Goal: Transaction & Acquisition: Purchase product/service

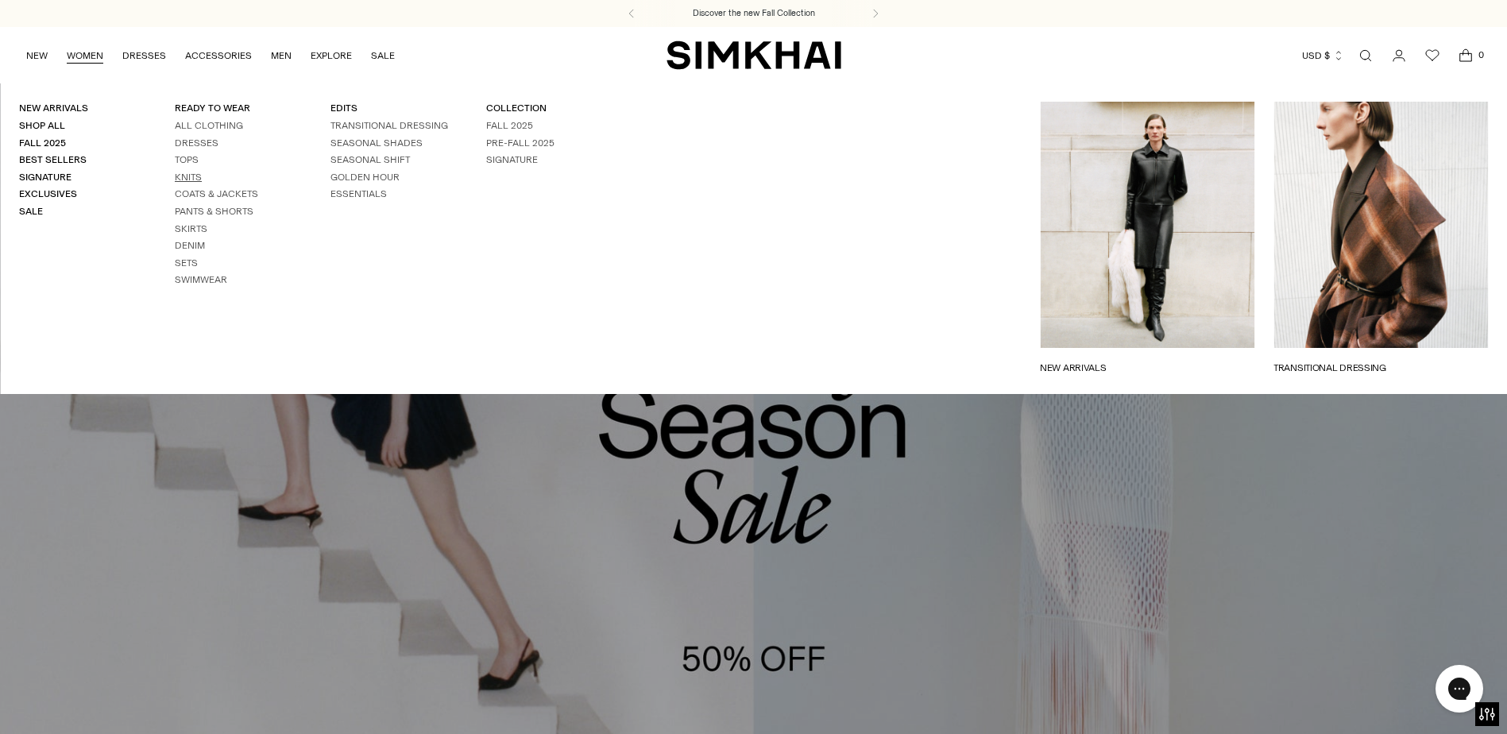
click at [183, 179] on link "Knits" at bounding box center [188, 177] width 27 height 11
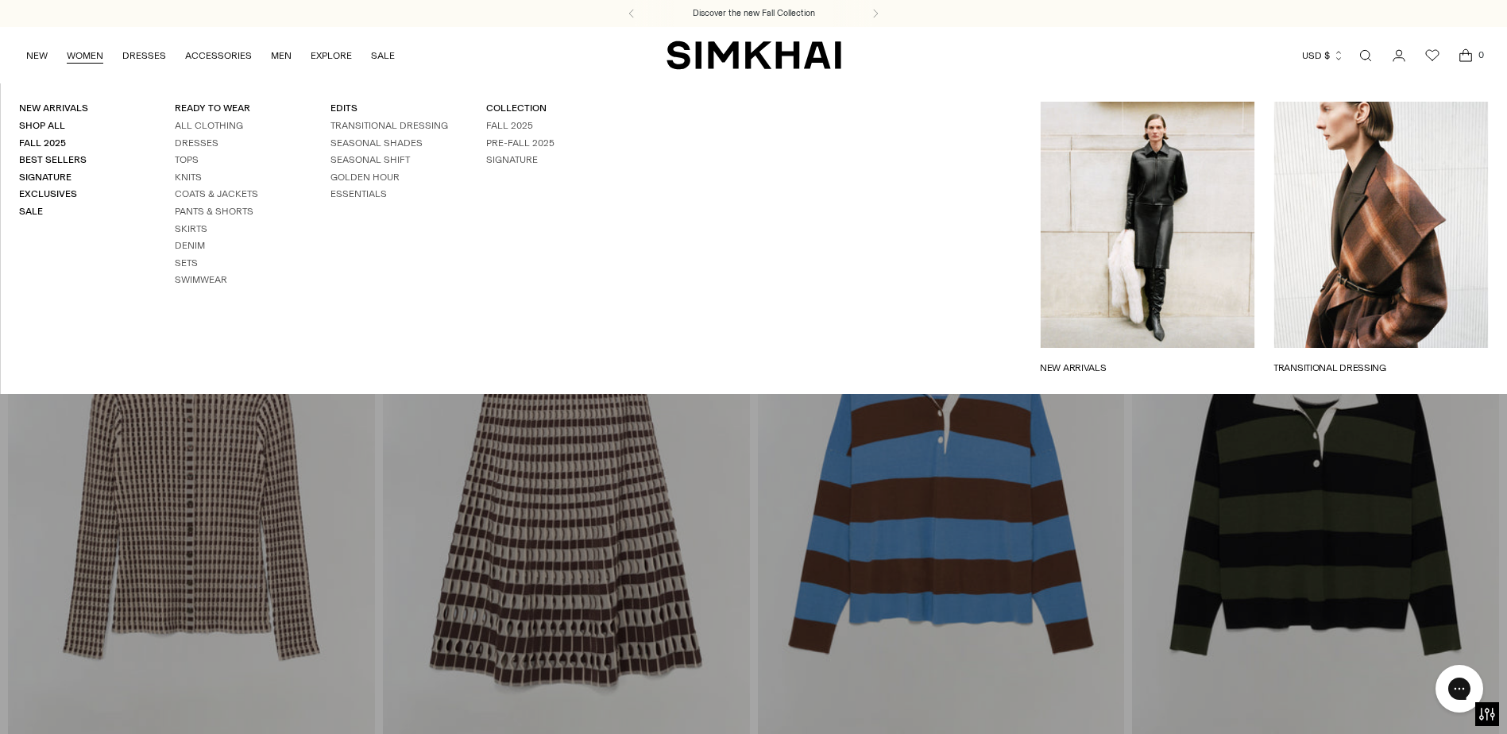
click at [86, 60] on link "WOMEN" at bounding box center [85, 55] width 37 height 35
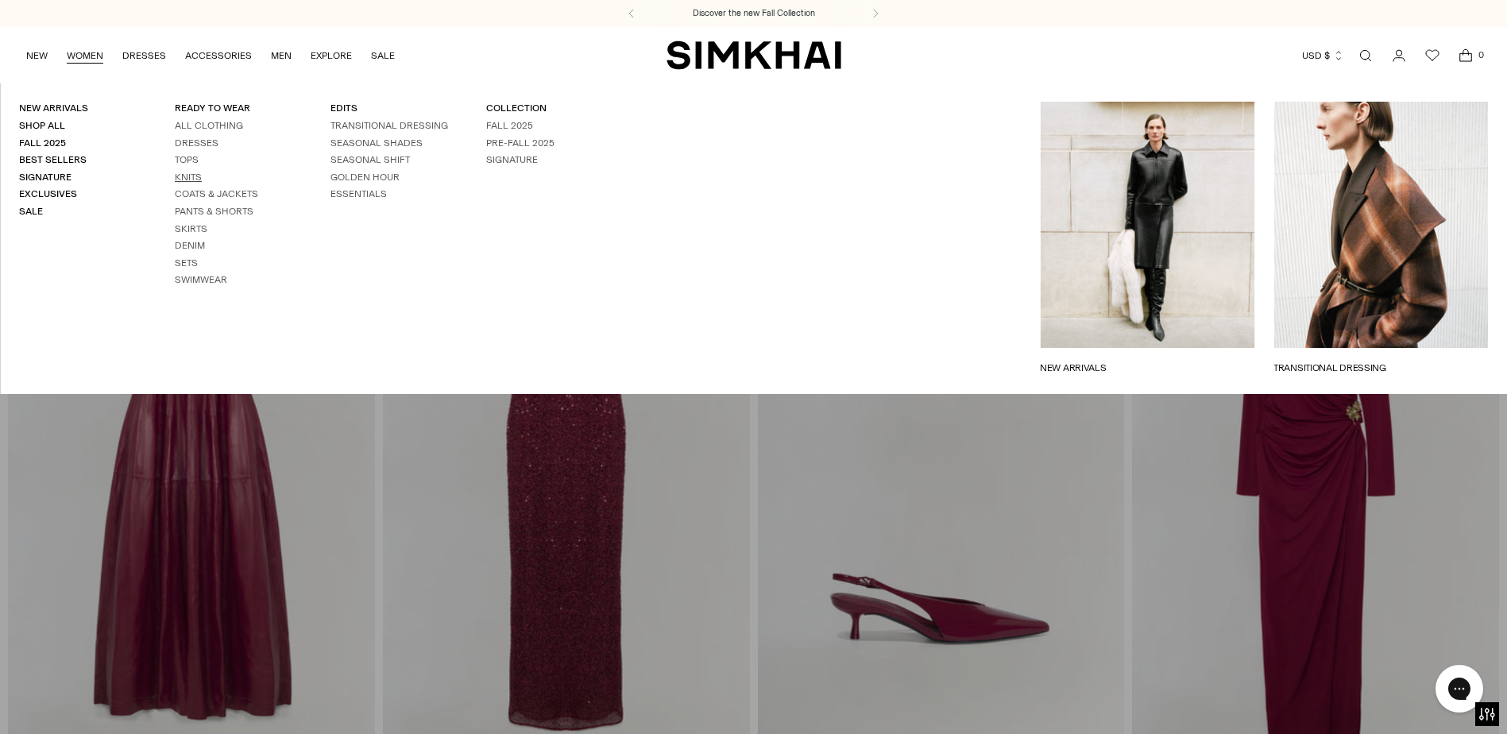
click at [188, 176] on link "Knits" at bounding box center [188, 177] width 27 height 11
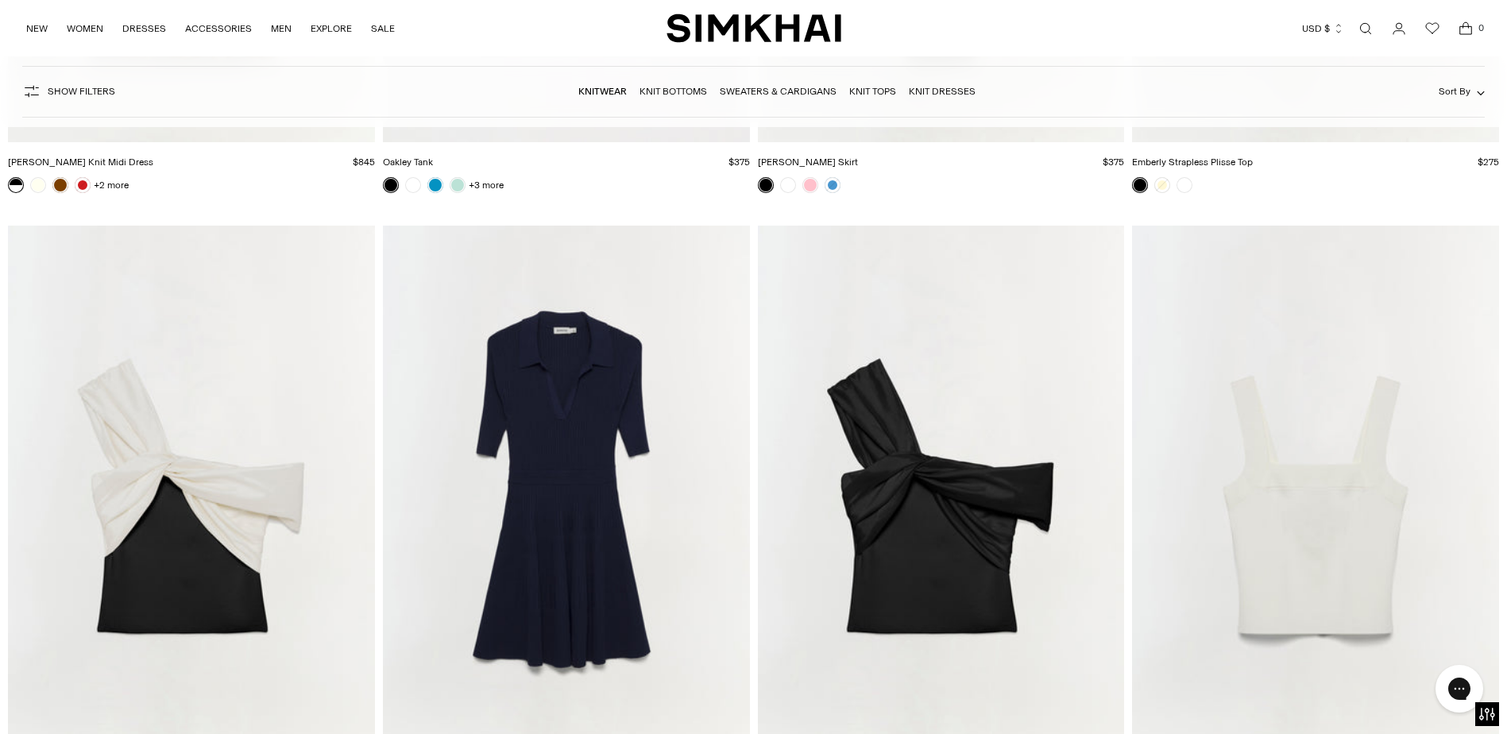
scroll to position [12682, 0]
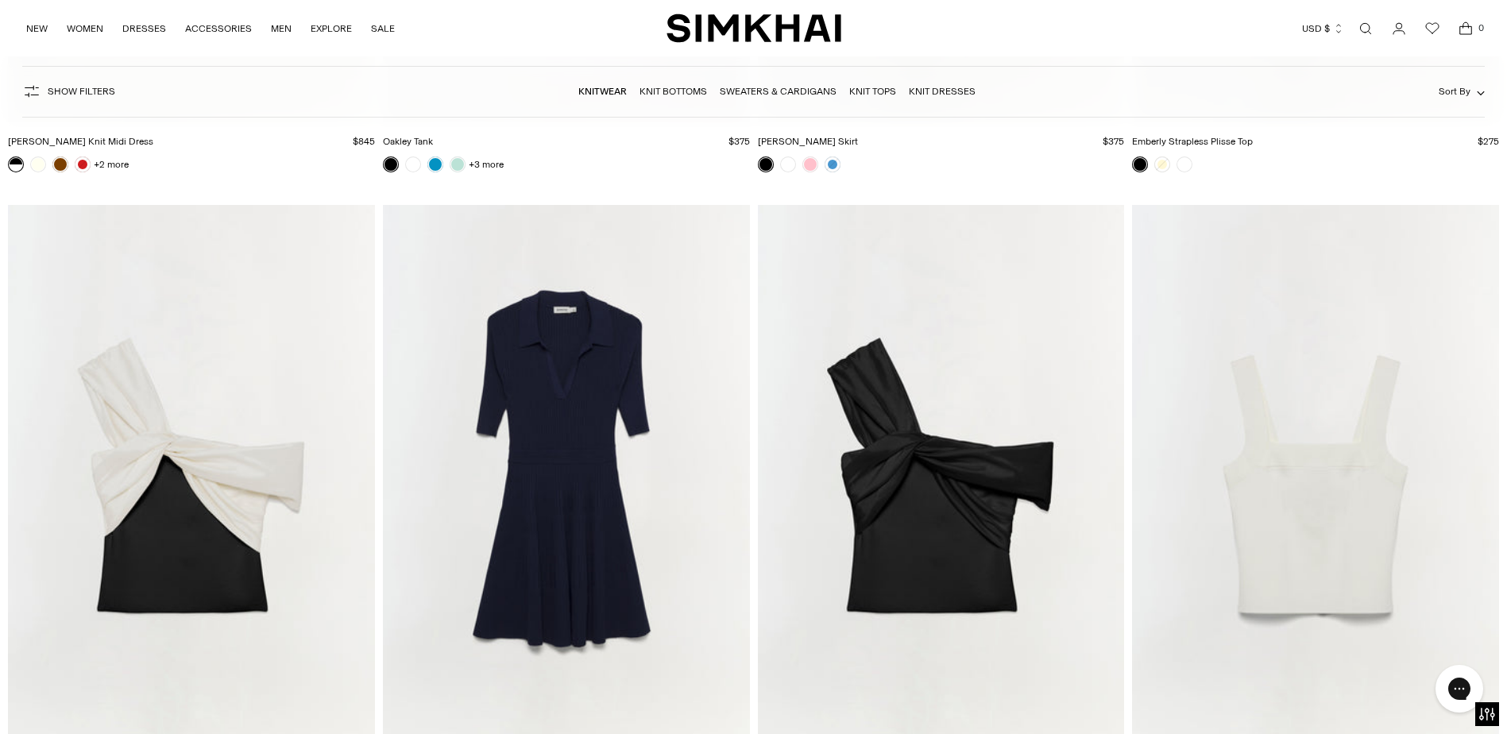
click at [1366, 30] on link "Open search modal" at bounding box center [1366, 29] width 32 height 32
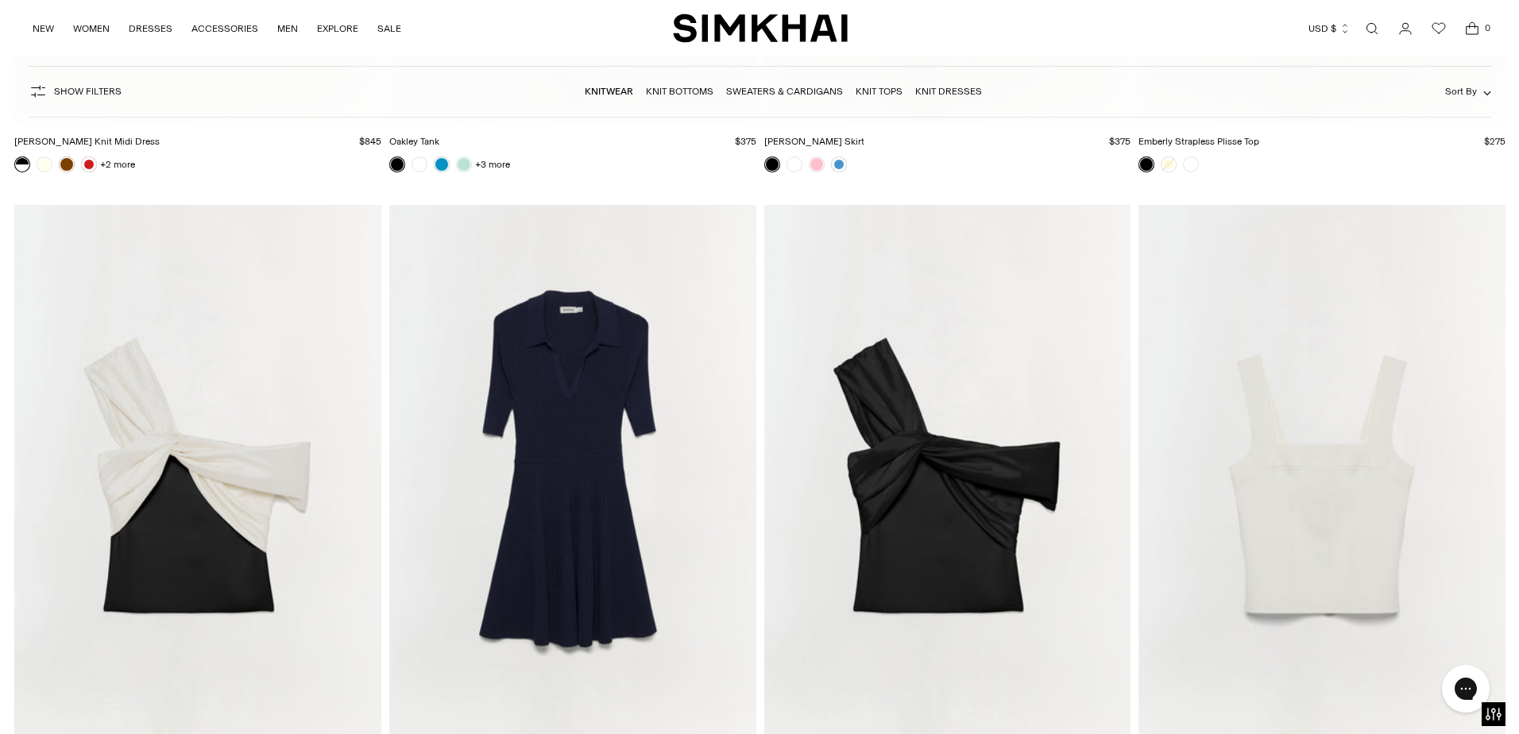
scroll to position [0, 0]
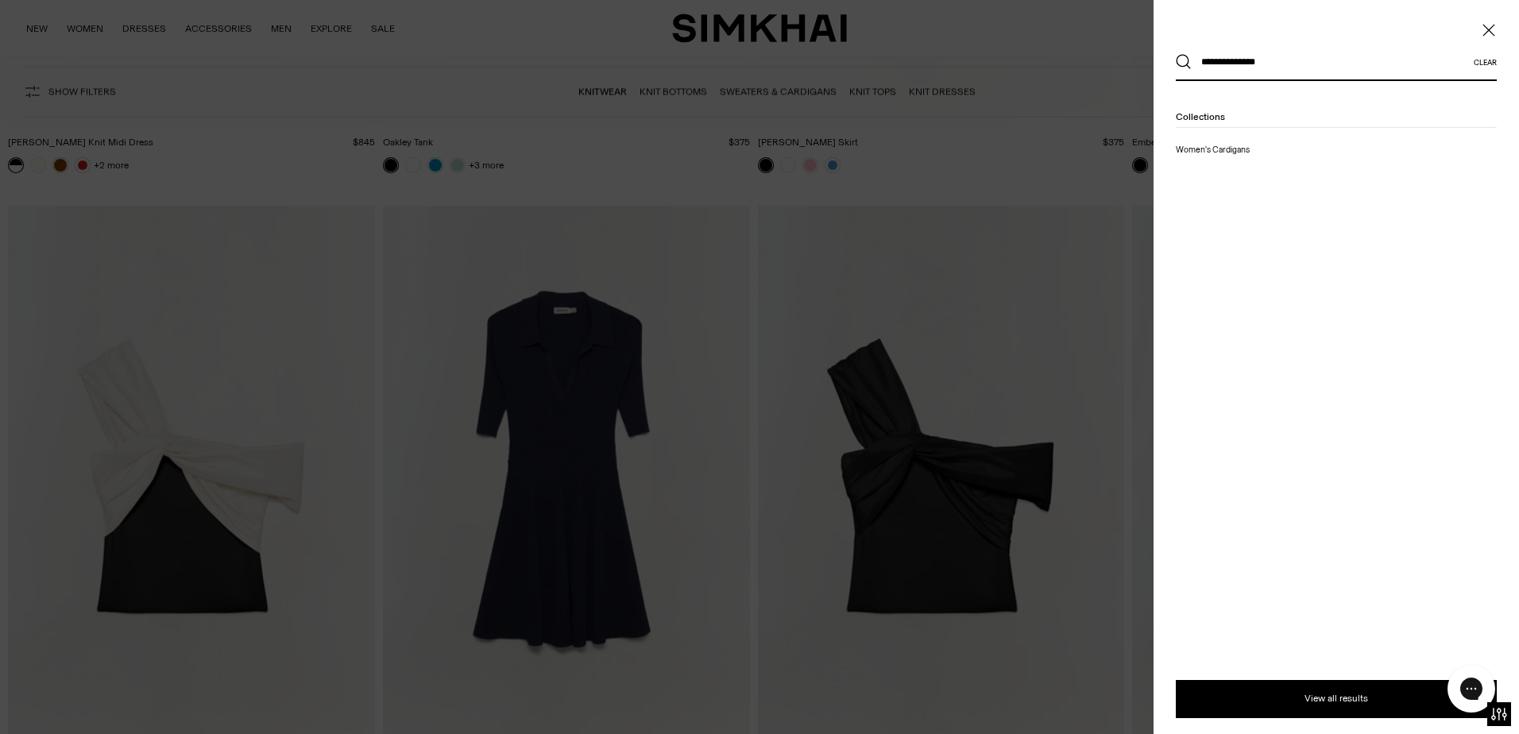
type input "**********"
click at [1176, 54] on button "Search" at bounding box center [1184, 62] width 16 height 16
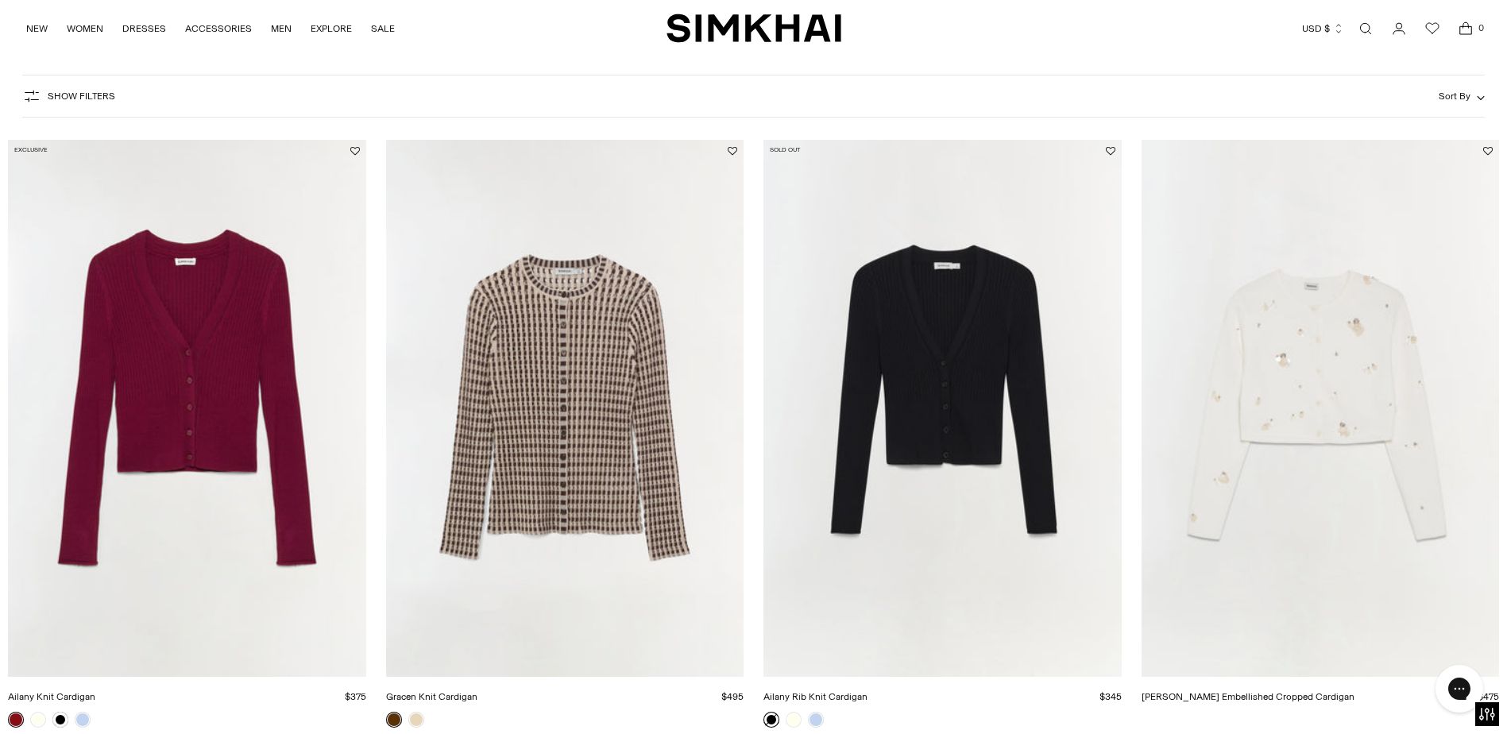
scroll to position [265, 0]
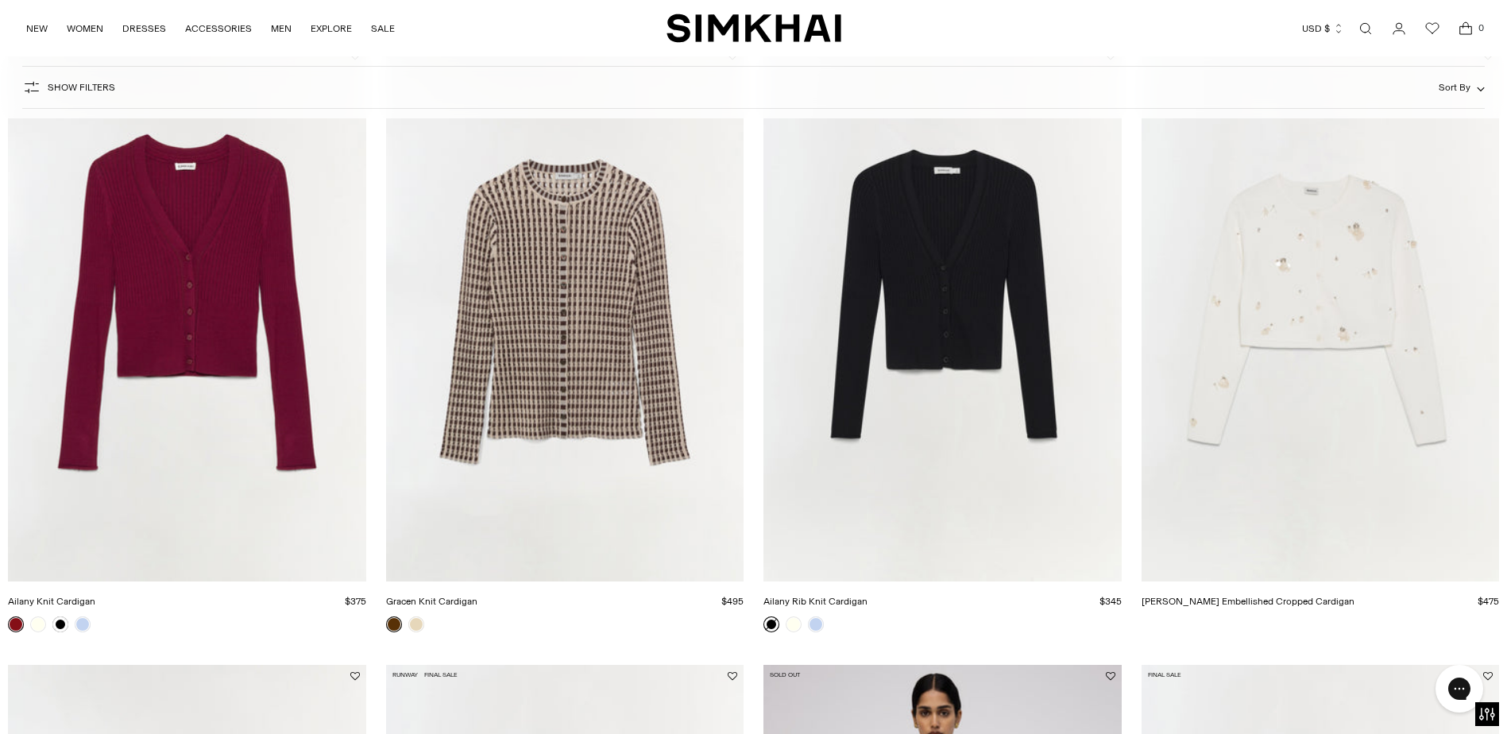
click at [0, 0] on img "Ailany Rib Knit Cardigan" at bounding box center [0, 0] width 0 height 0
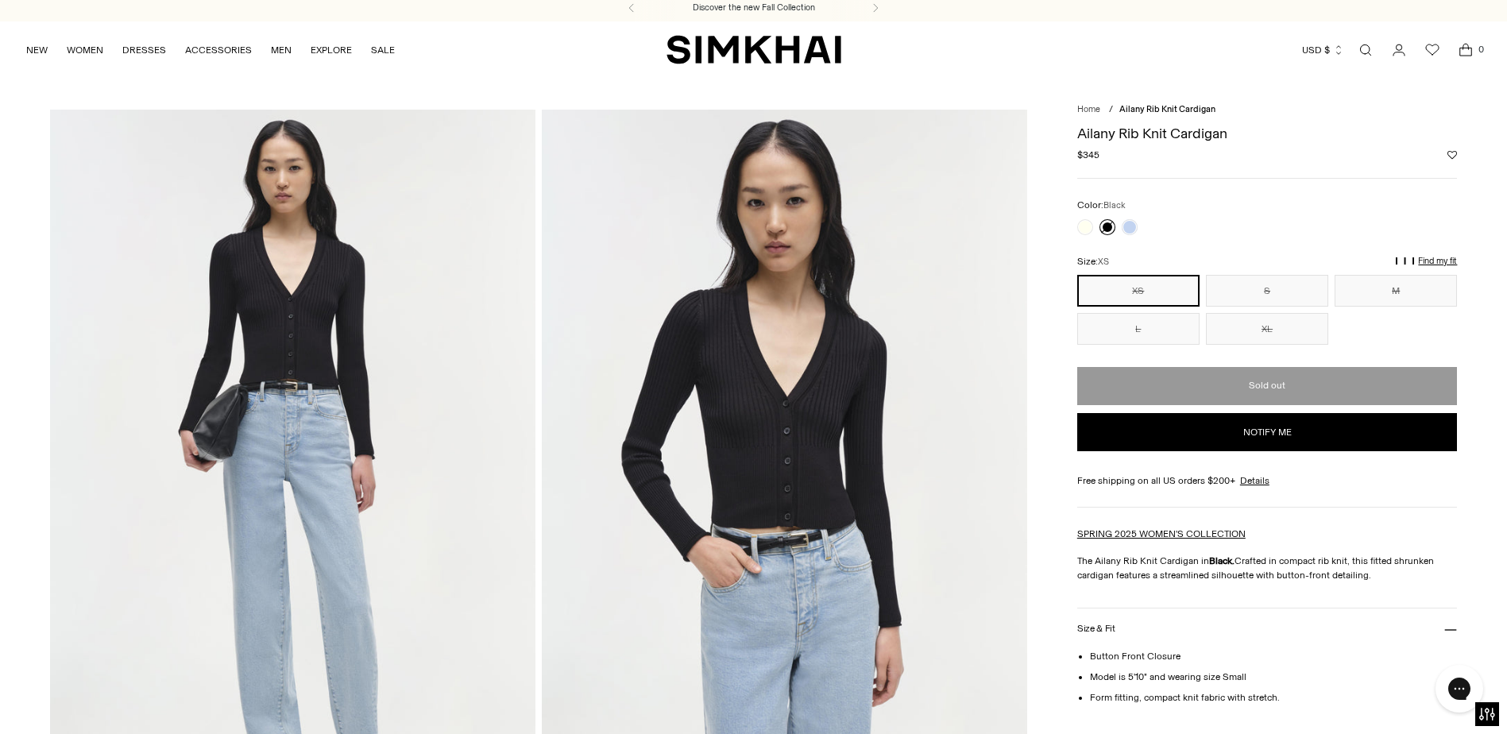
scroll to position [338, 0]
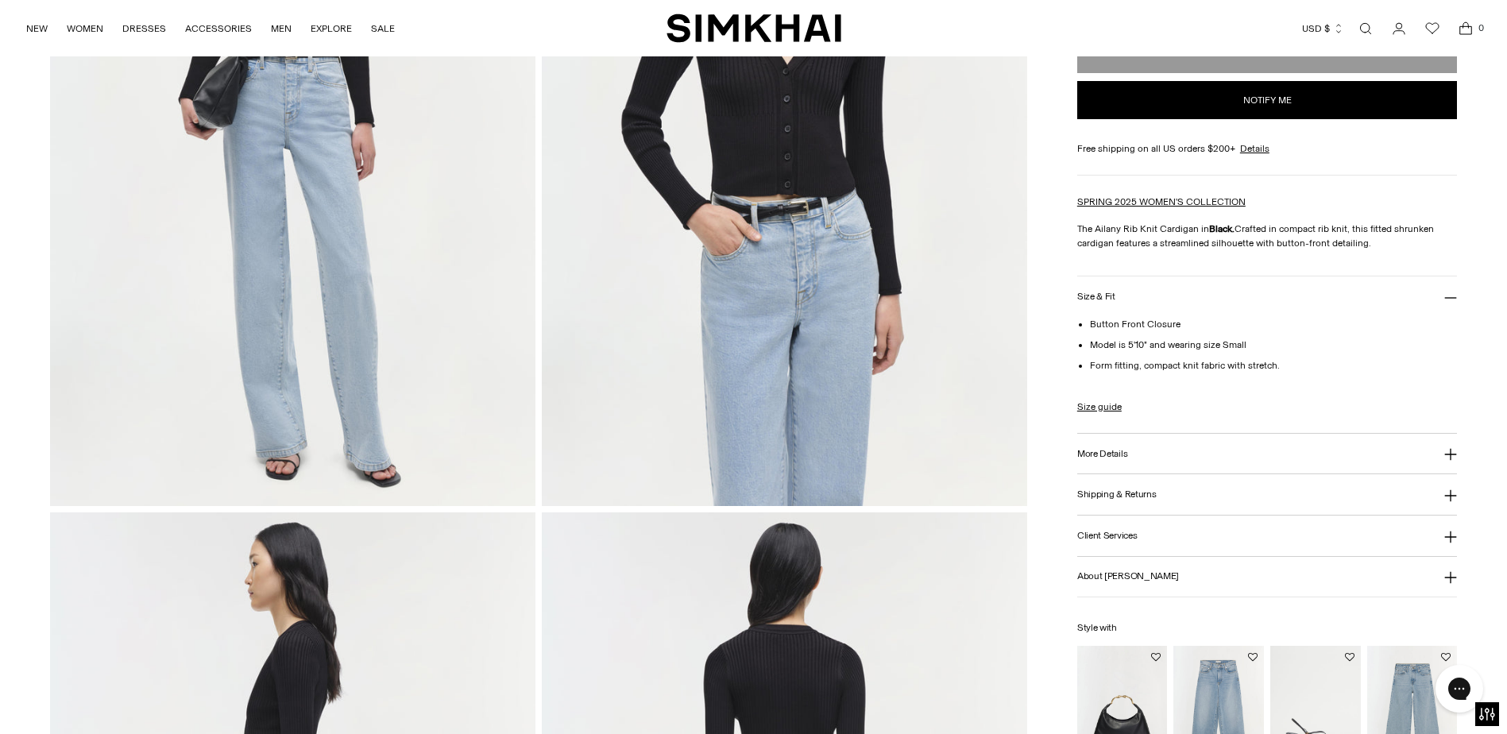
click at [1449, 450] on icon at bounding box center [1450, 454] width 13 height 13
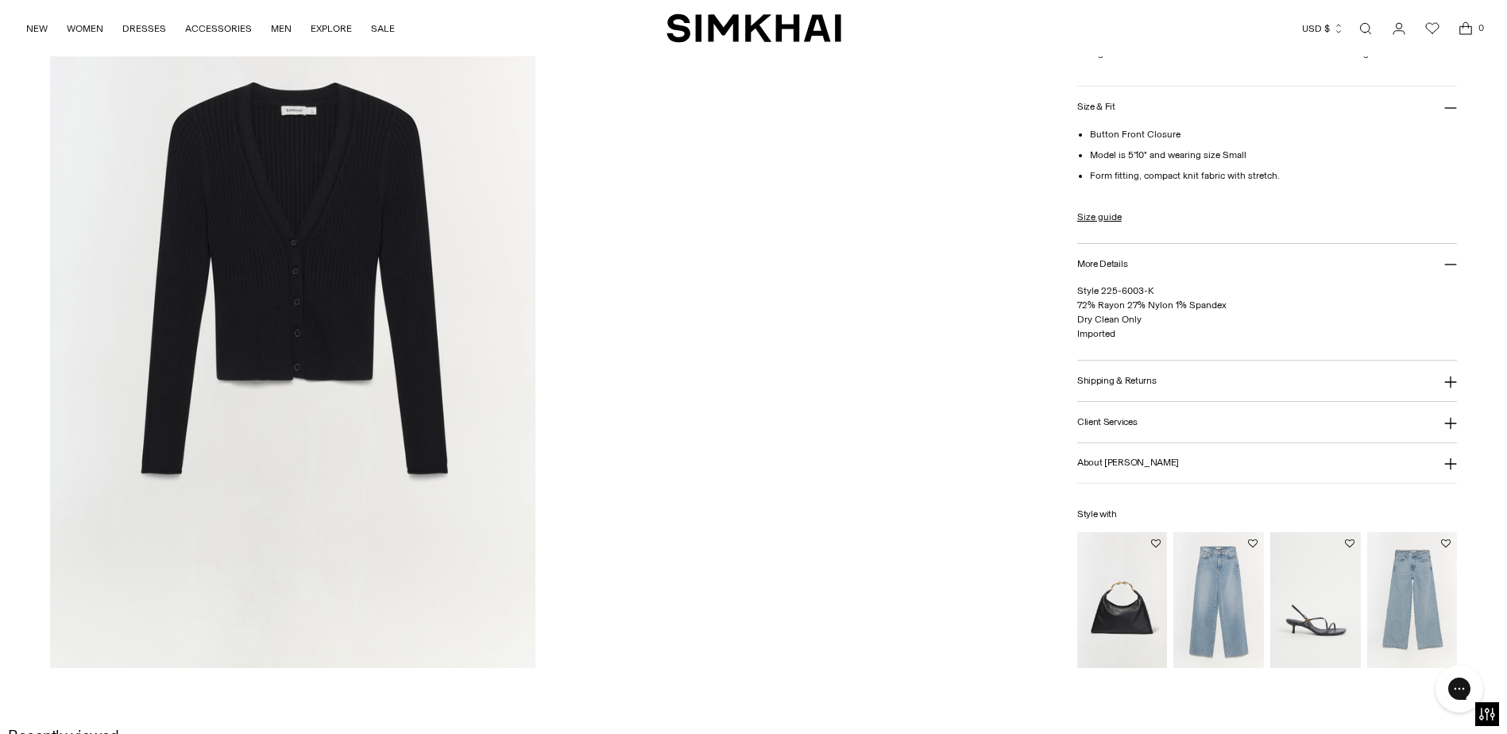
scroll to position [2434, 0]
